Goal: Entertainment & Leisure: Consume media (video, audio)

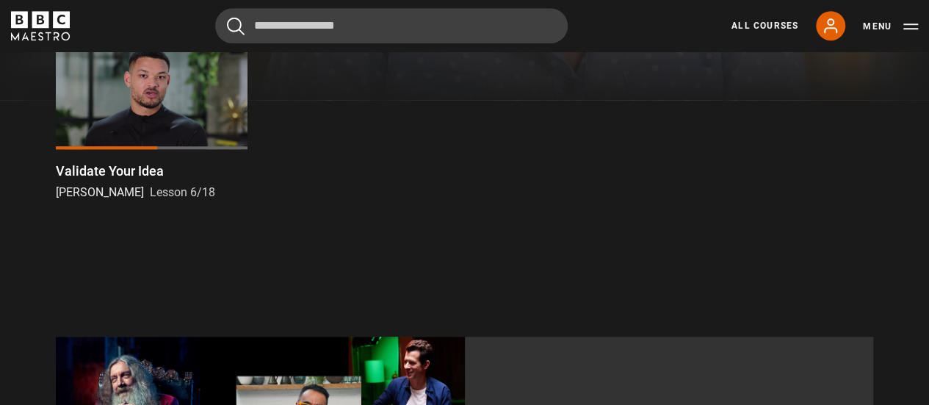
scroll to position [549, 0]
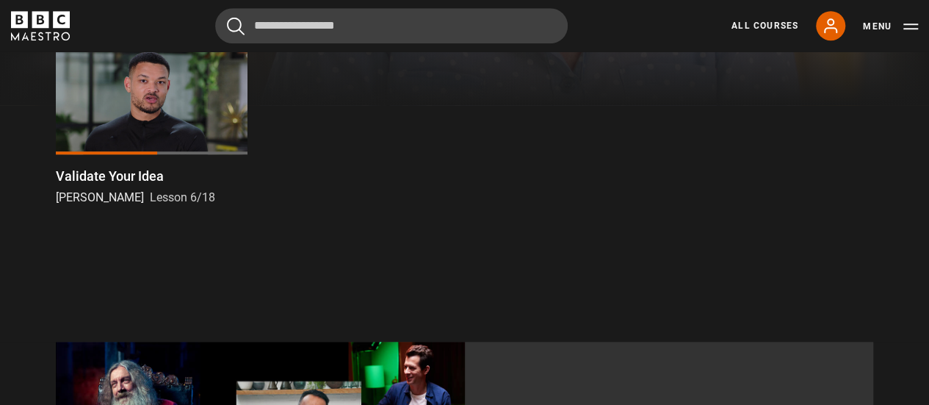
click at [159, 84] on div at bounding box center [152, 100] width 192 height 108
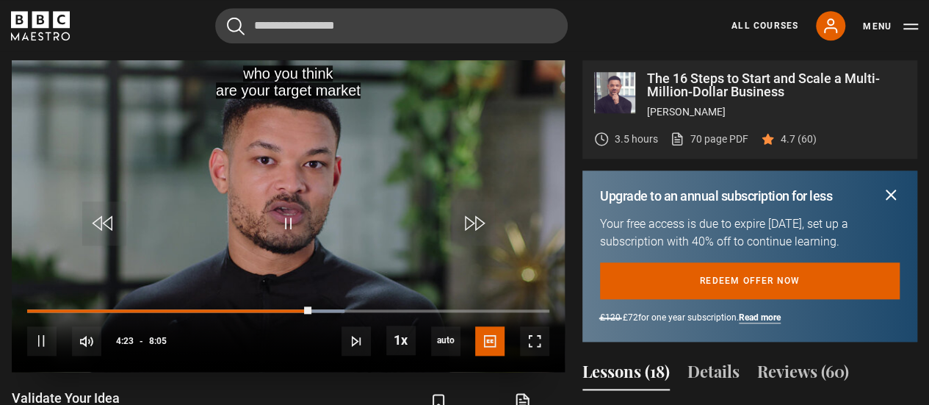
click at [228, 114] on video "Video Player" at bounding box center [288, 215] width 553 height 311
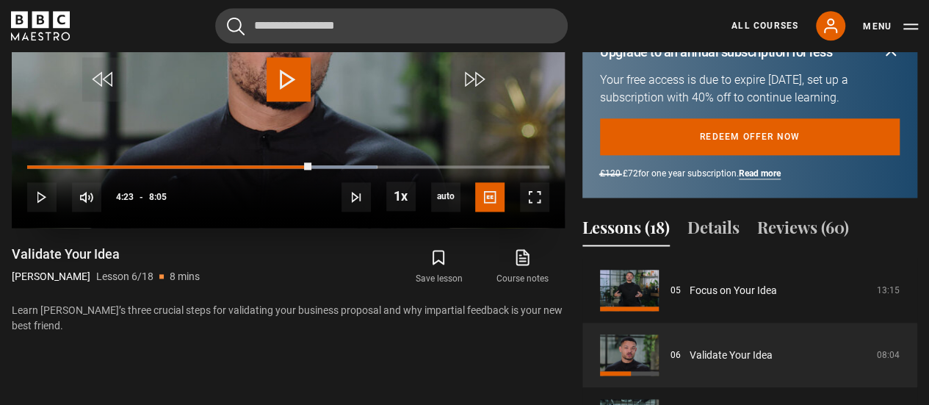
scroll to position [827, 0]
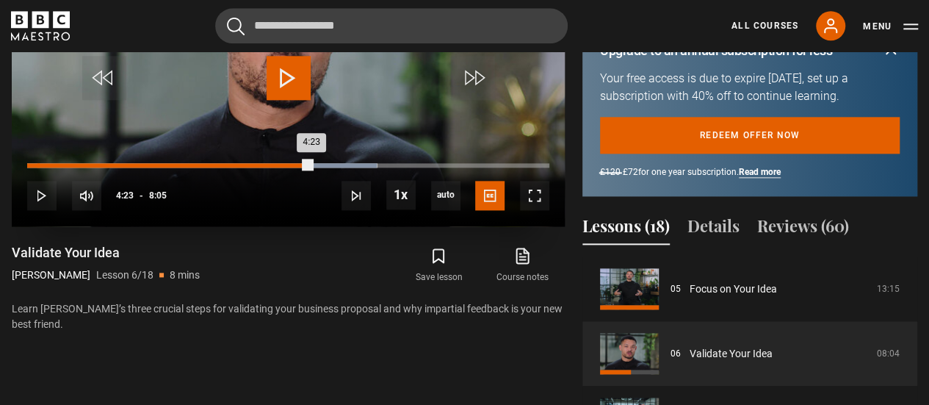
click at [37, 163] on div "4:23" at bounding box center [169, 165] width 284 height 4
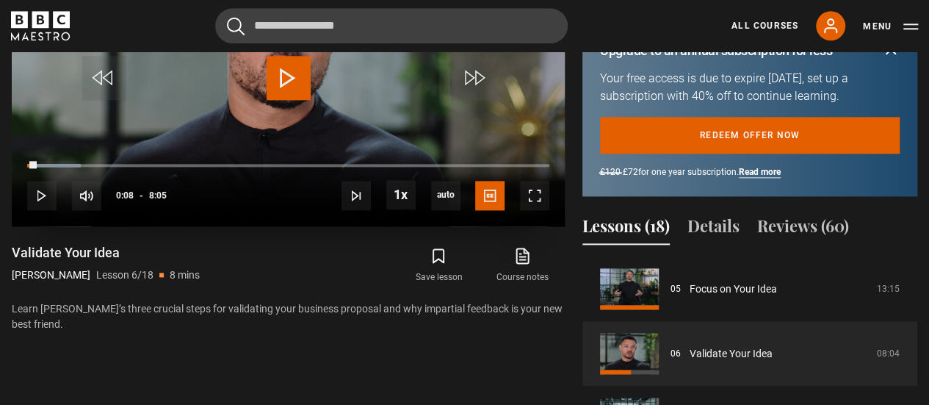
click at [289, 71] on span "Video Player" at bounding box center [289, 78] width 44 height 44
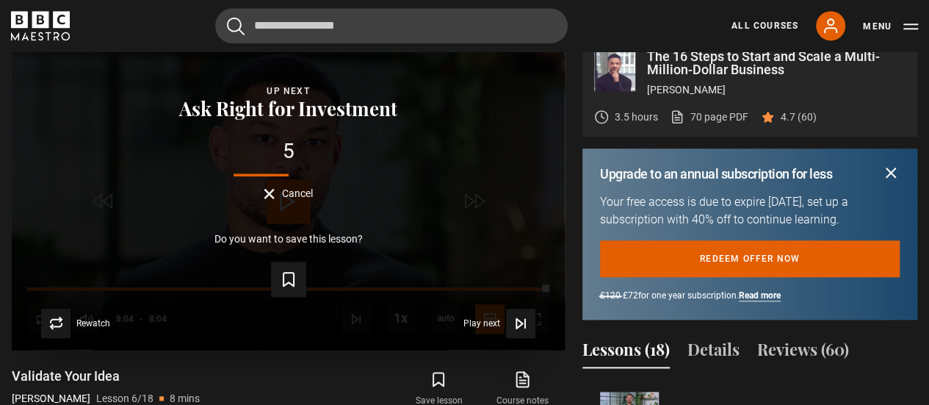
scroll to position [704, 0]
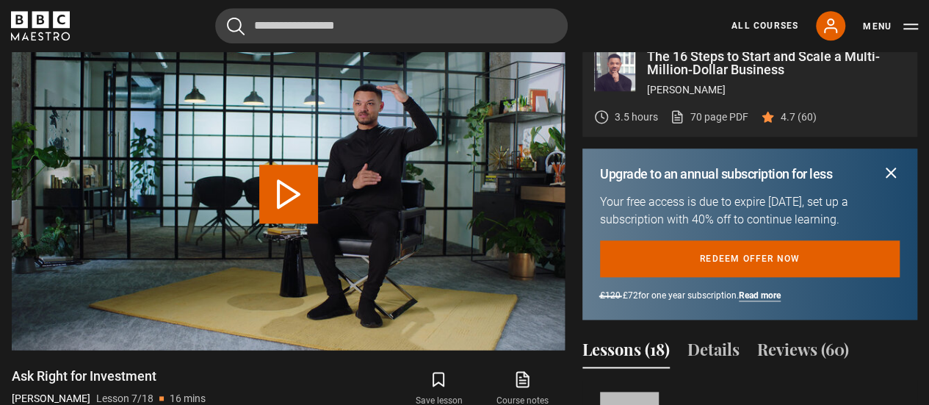
click at [297, 198] on button "Play Lesson Ask Right for Investment" at bounding box center [288, 194] width 59 height 59
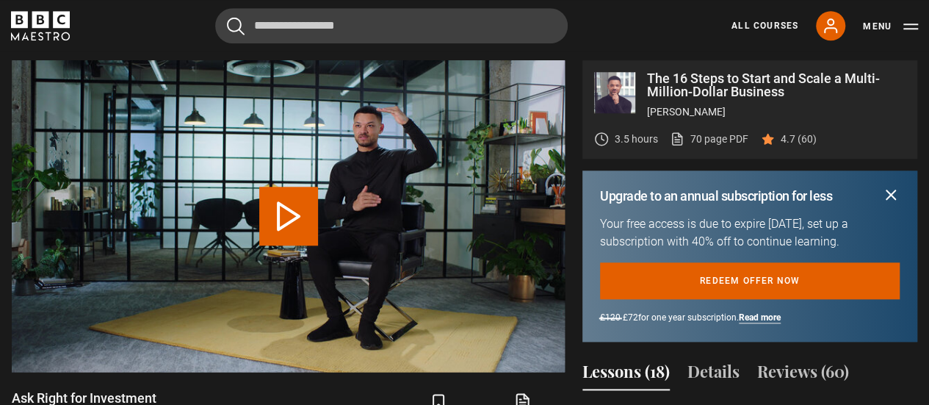
scroll to position [388, 0]
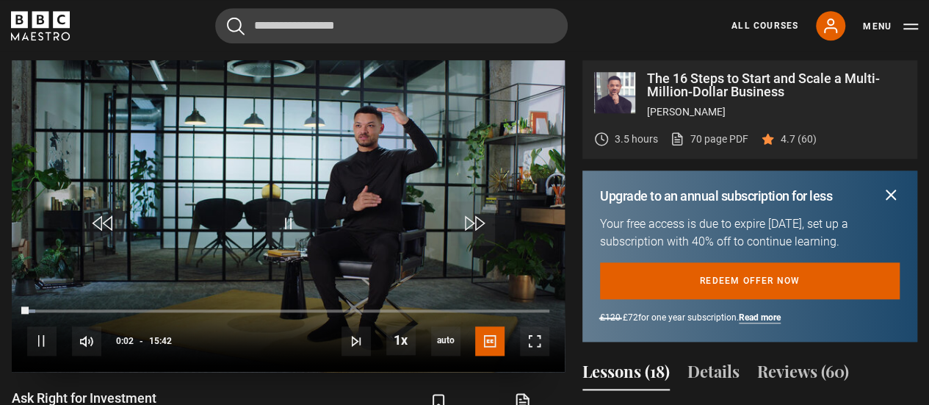
click at [183, 228] on video "Video Player" at bounding box center [288, 215] width 553 height 311
click at [300, 233] on span "Video Player" at bounding box center [289, 223] width 44 height 44
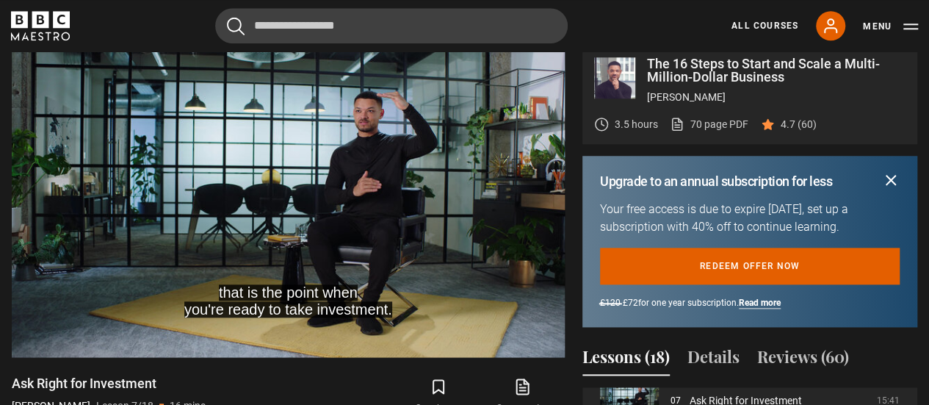
scroll to position [695, 0]
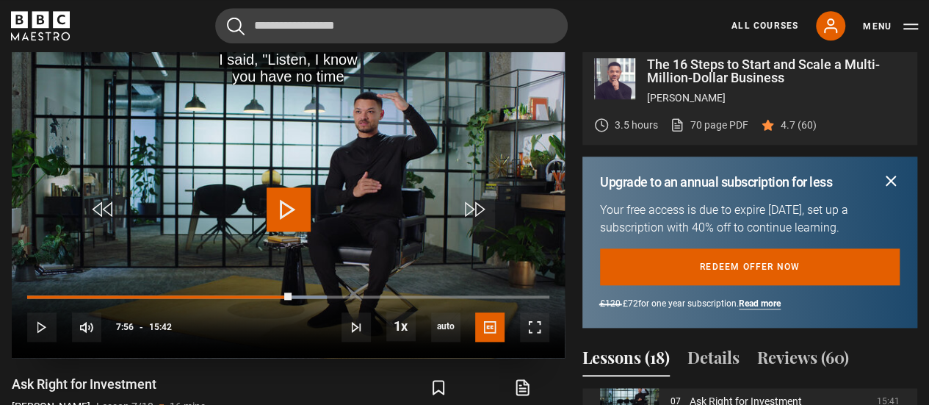
click at [310, 205] on span "Video Player" at bounding box center [289, 209] width 44 height 44
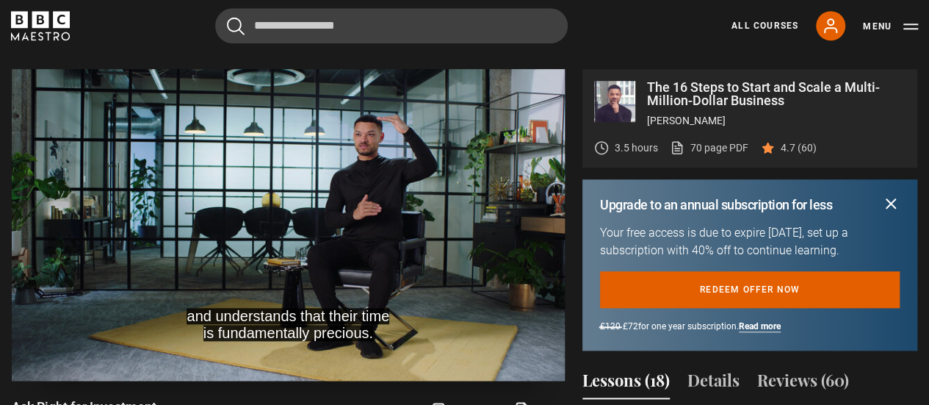
scroll to position [655, 0]
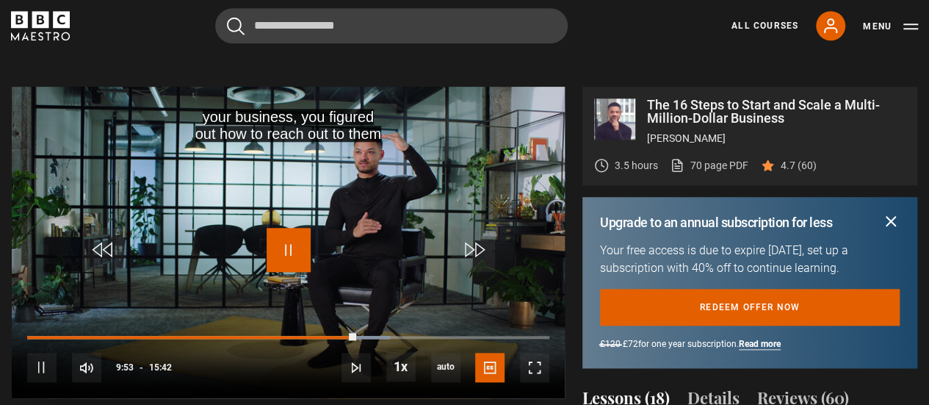
click at [267, 256] on span "Video Player" at bounding box center [289, 250] width 44 height 44
click at [278, 235] on span "Video Player" at bounding box center [289, 250] width 44 height 44
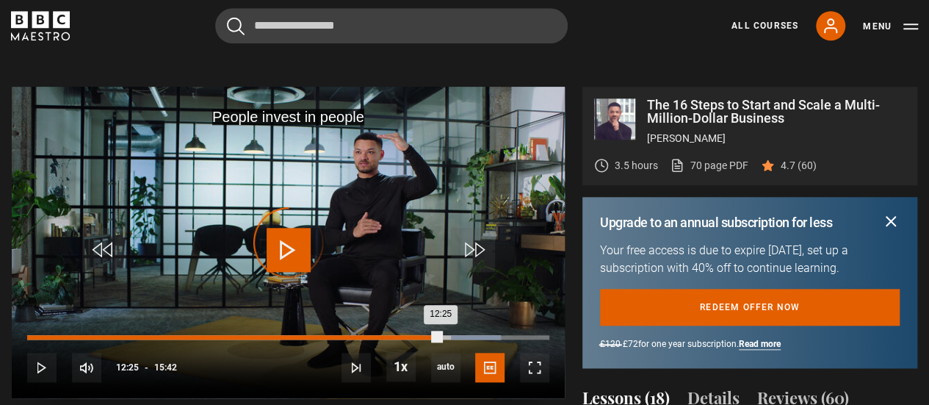
click at [441, 336] on div "Loaded : 90.76% 12:25 12:25" at bounding box center [288, 337] width 522 height 4
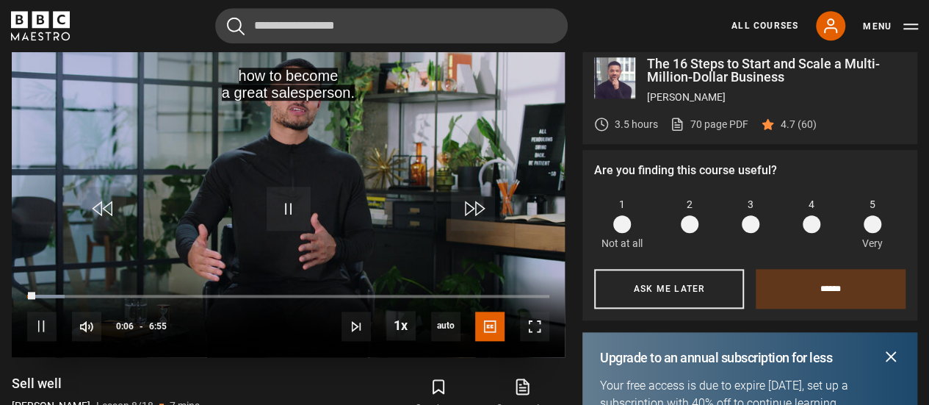
scroll to position [696, 0]
click at [274, 189] on span "Video Player" at bounding box center [289, 209] width 44 height 44
click at [280, 206] on span "Video Player" at bounding box center [289, 209] width 44 height 44
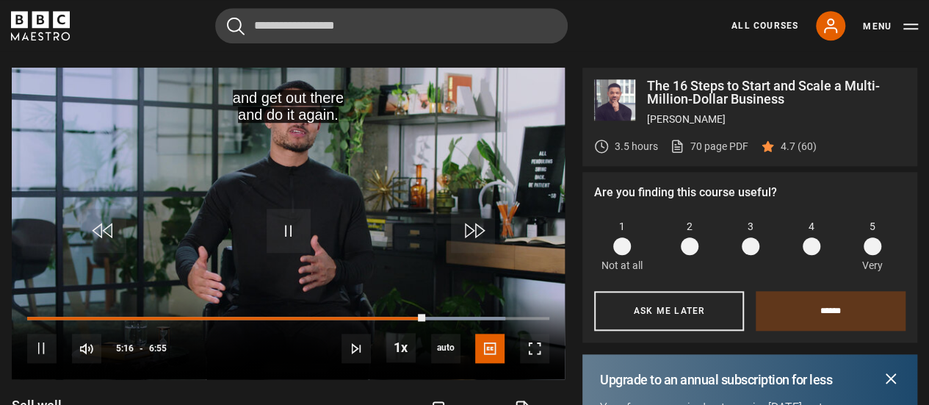
scroll to position [677, 0]
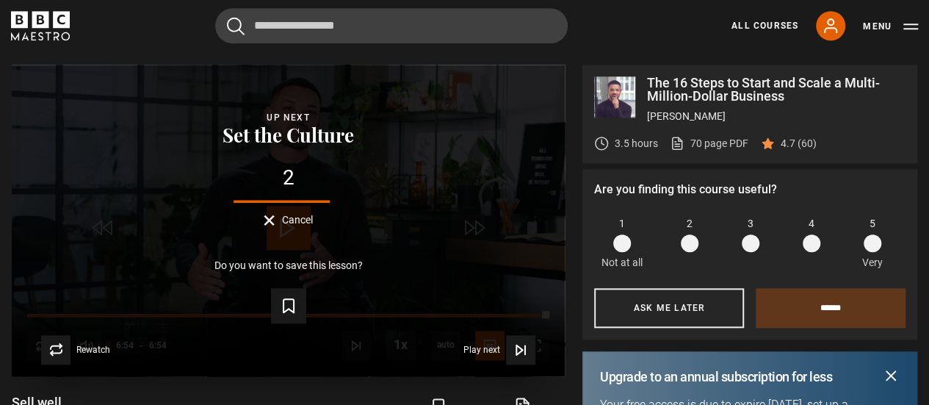
click at [289, 223] on span "Cancel" at bounding box center [297, 219] width 31 height 10
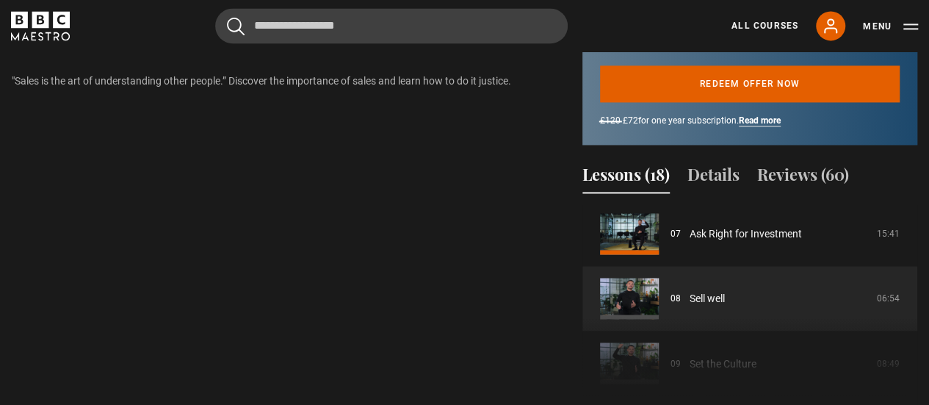
scroll to position [1058, 0]
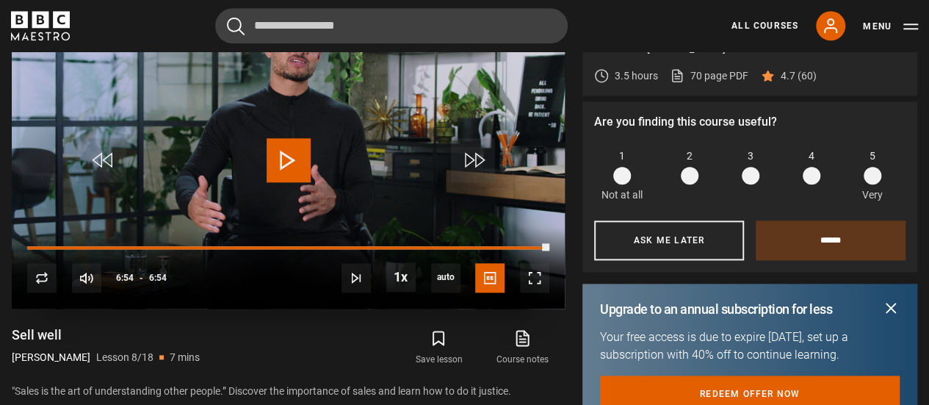
click at [303, 153] on span "Video Player" at bounding box center [289, 160] width 44 height 44
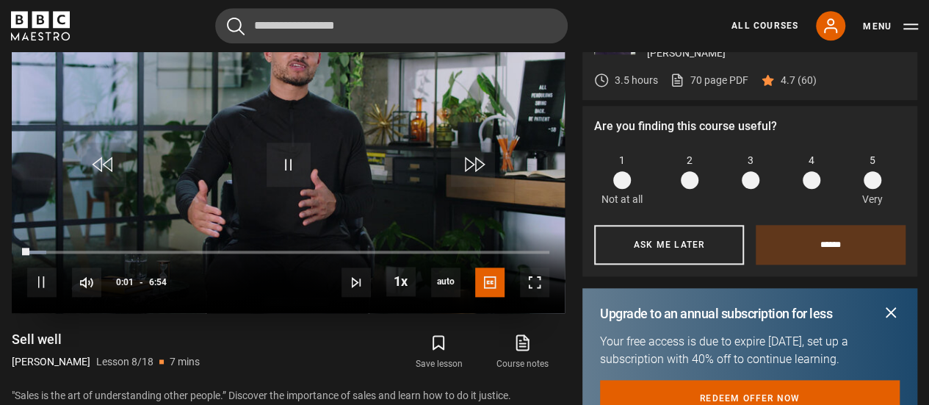
scroll to position [701, 0]
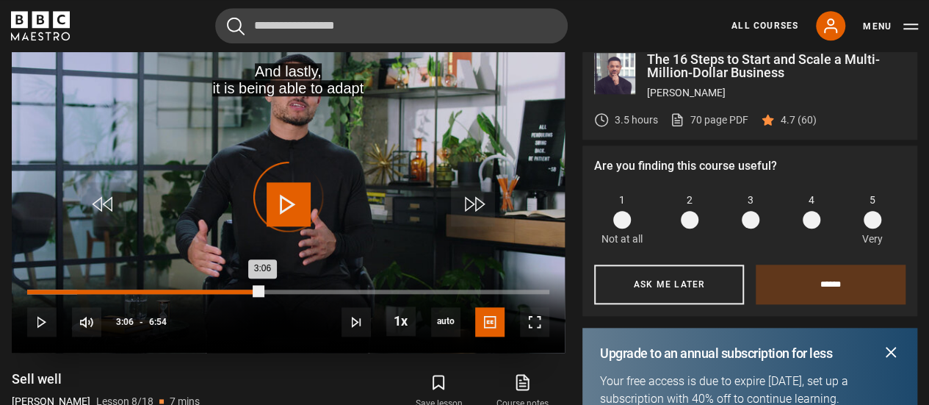
click at [261, 289] on div "Loaded : 9.64% 3:06 3:06" at bounding box center [288, 291] width 522 height 4
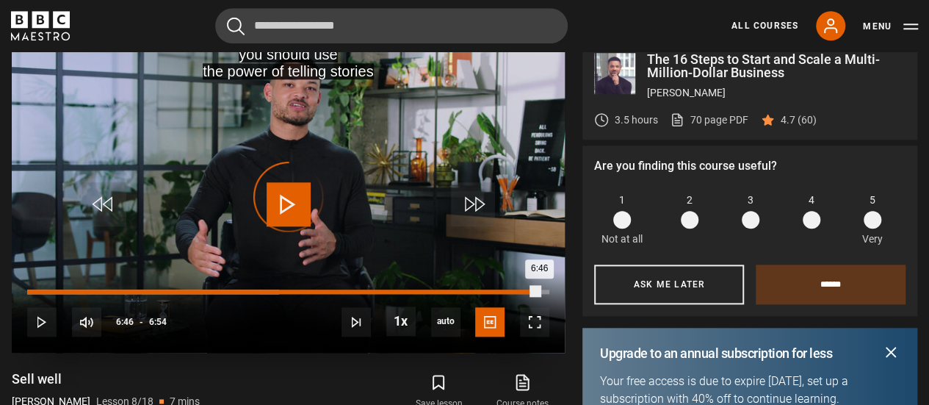
click at [539, 289] on div "Loaded : 48.22% 6:46 6:46" at bounding box center [288, 291] width 522 height 4
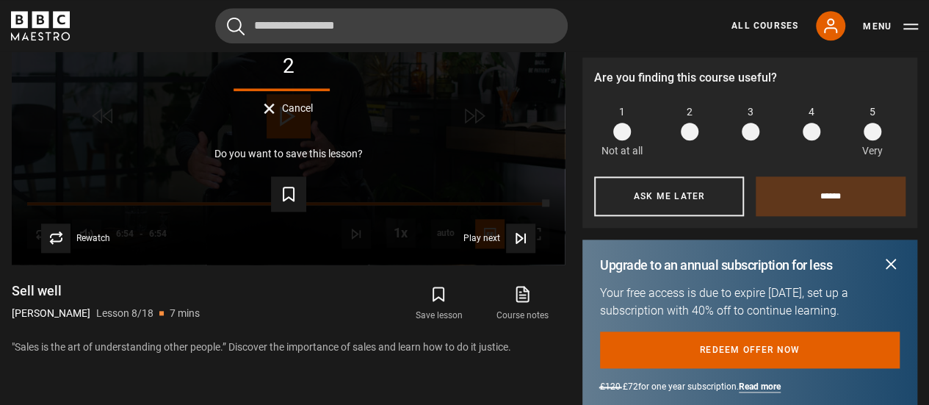
scroll to position [803, 0]
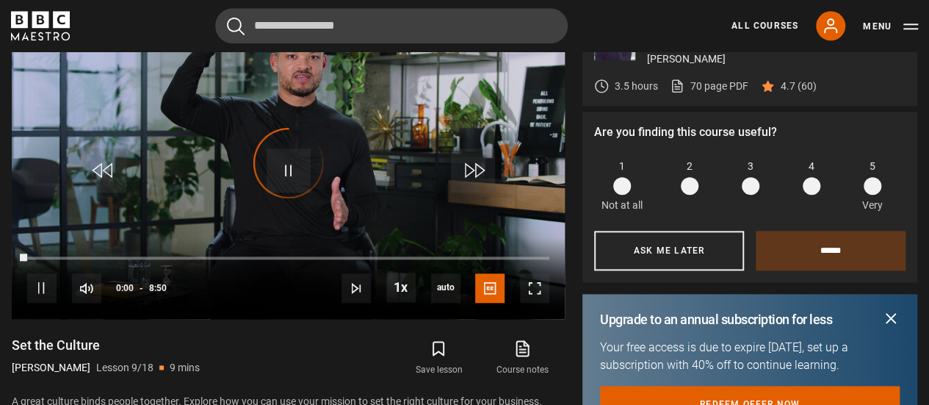
scroll to position [517, 0]
click at [289, 162] on span "Video Player" at bounding box center [289, 170] width 44 height 44
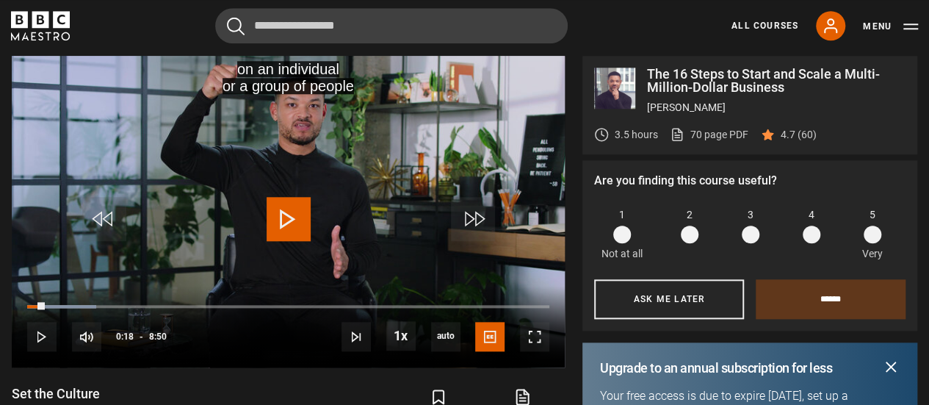
scroll to position [683, 0]
